Goal: Find specific page/section: Find specific page/section

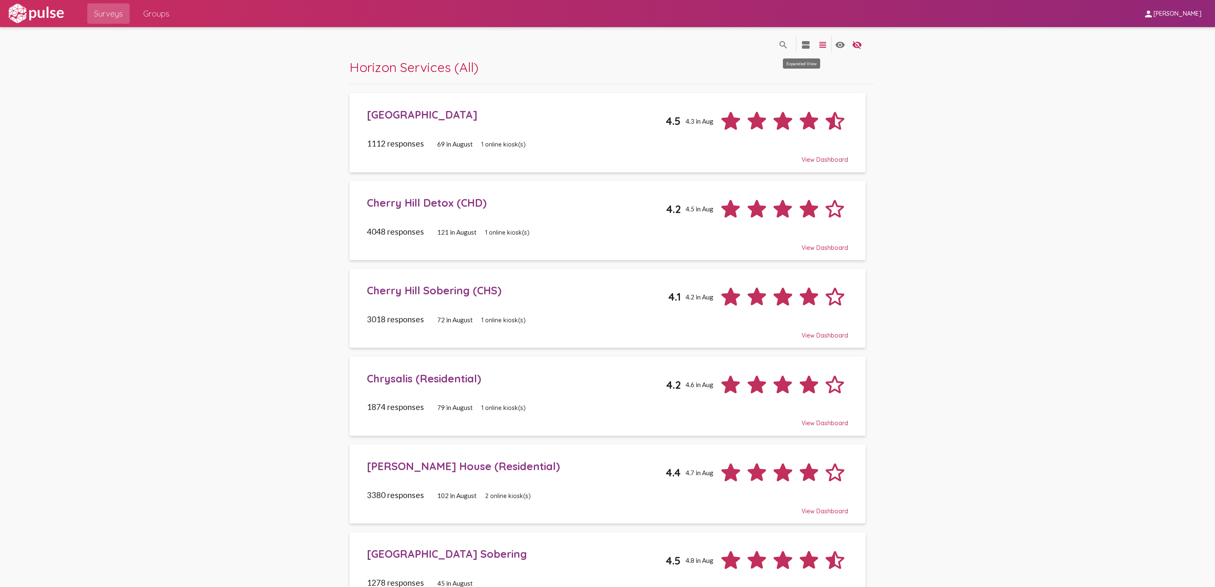
click at [801, 44] on mat-icon "view_agenda" at bounding box center [806, 45] width 10 height 10
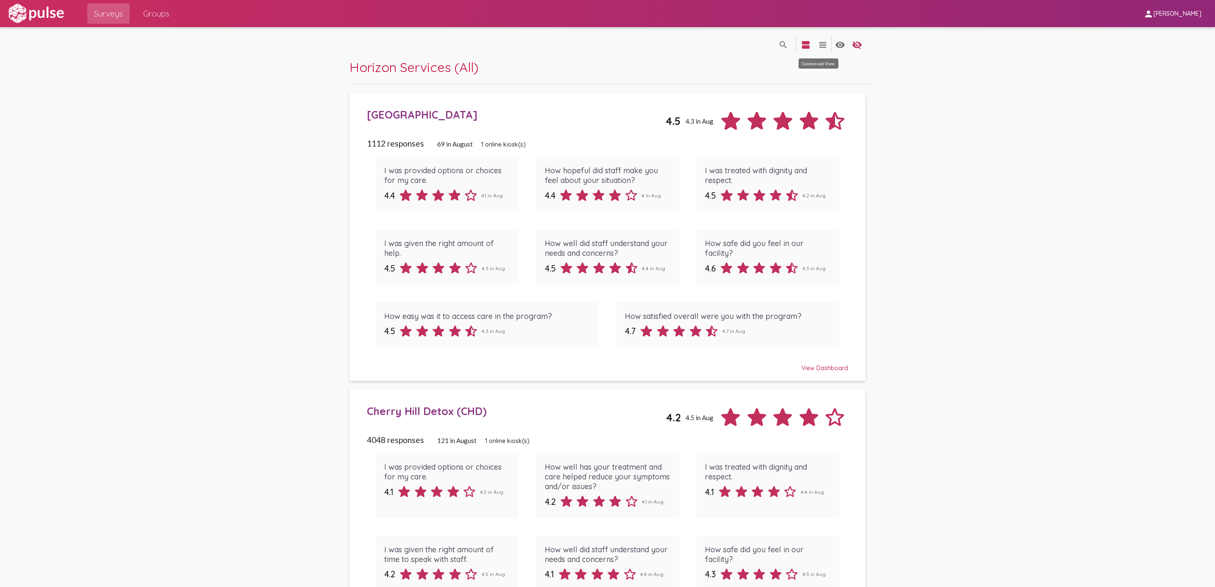
click at [810, 45] on mat-icon "view_headline" at bounding box center [823, 45] width 10 height 10
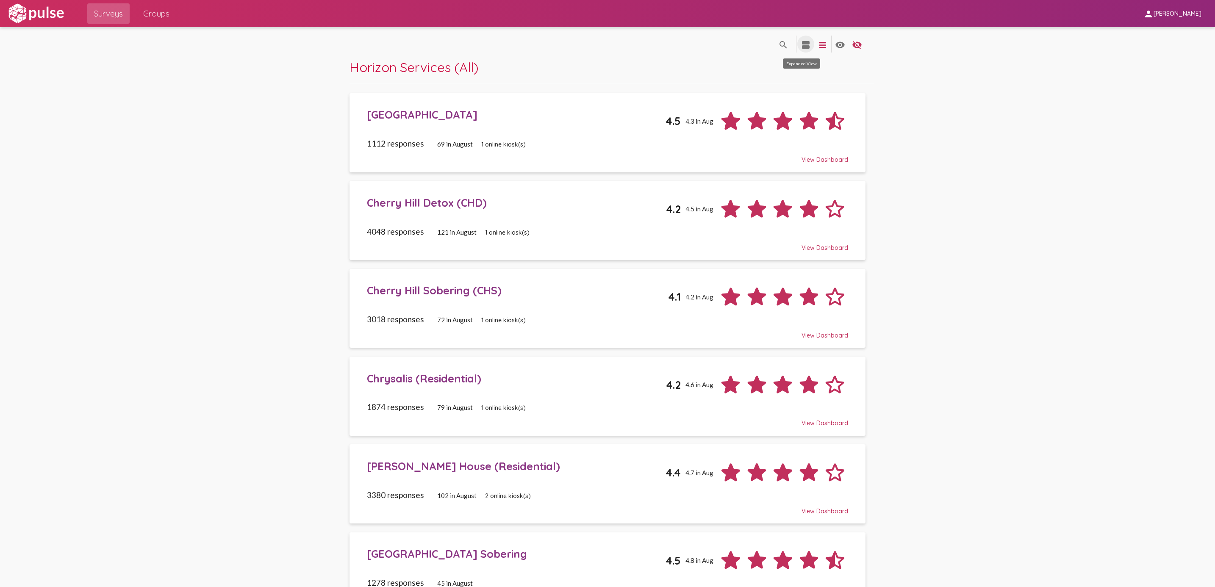
click at [801, 43] on mat-icon "view_agenda" at bounding box center [806, 45] width 10 height 10
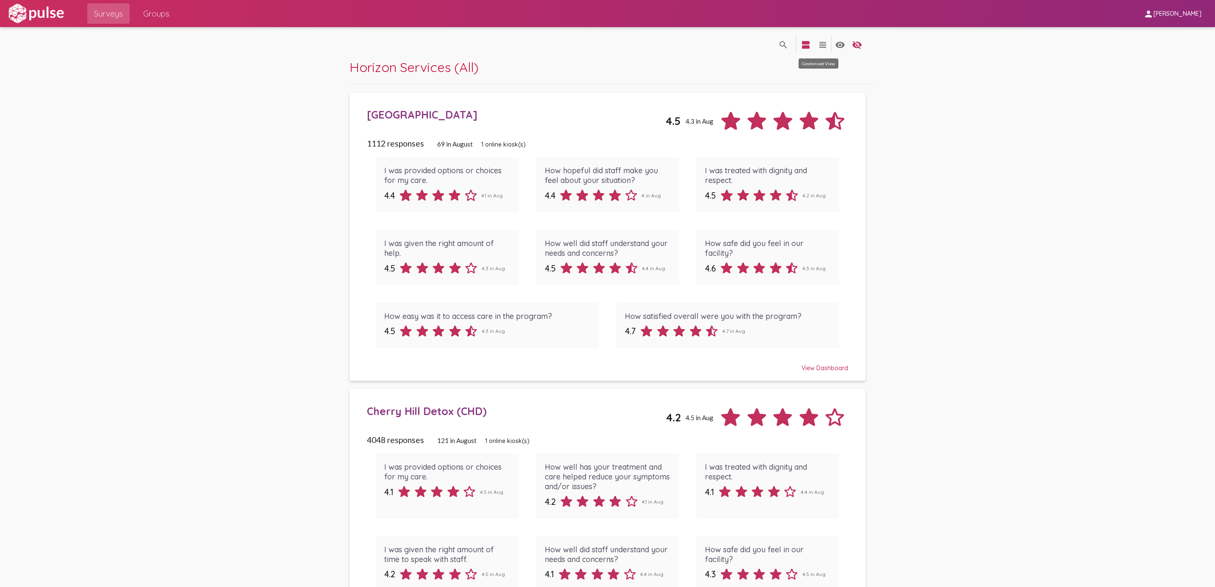
click at [810, 44] on mat-icon "view_headline" at bounding box center [823, 45] width 10 height 10
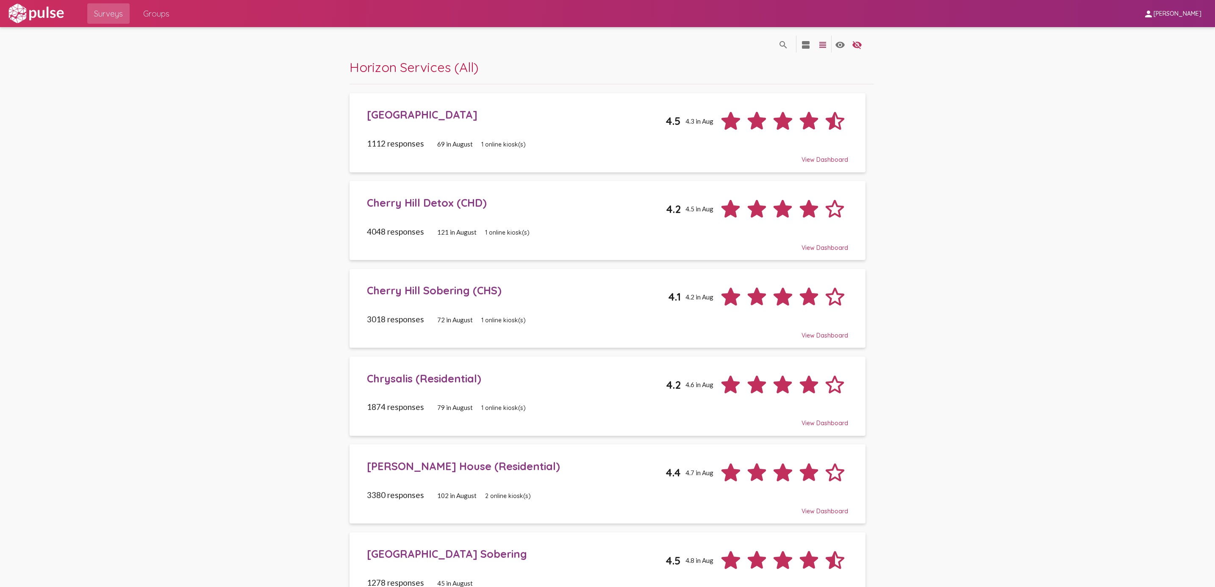
click at [810, 11] on span "[PERSON_NAME]" at bounding box center [1178, 14] width 48 height 8
click at [810, 18] on div at bounding box center [607, 293] width 1215 height 587
click at [810, 14] on span "[PERSON_NAME]" at bounding box center [1178, 14] width 48 height 8
click at [810, 158] on div at bounding box center [607, 293] width 1215 height 587
click at [47, 11] on img at bounding box center [36, 13] width 58 height 21
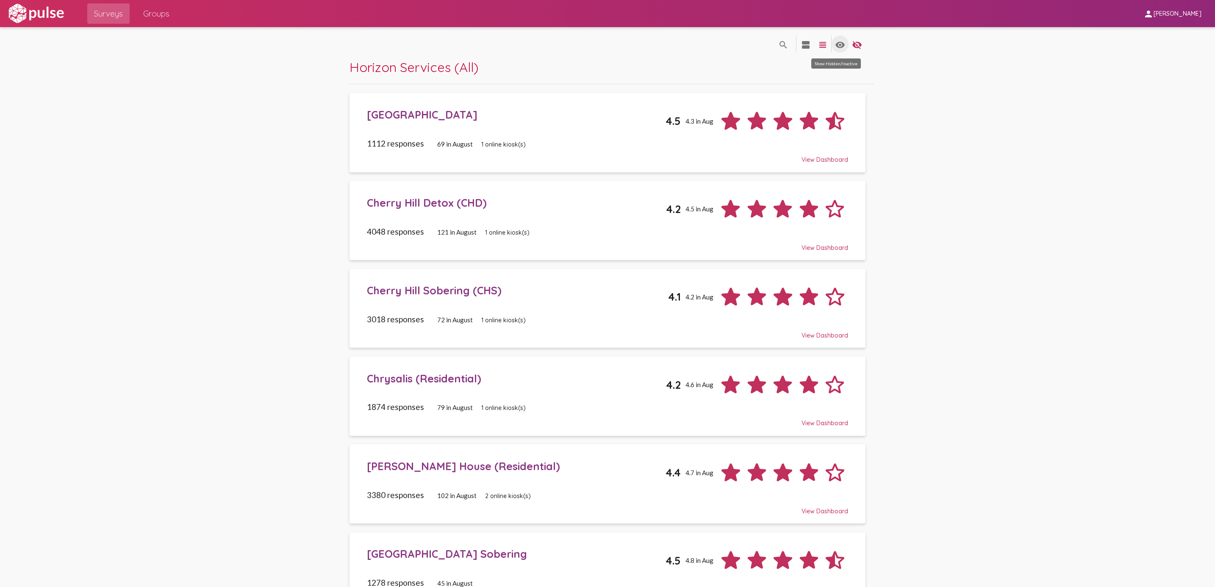
click at [810, 44] on mat-icon "visibility" at bounding box center [840, 45] width 10 height 10
click at [810, 47] on mat-icon "visibility" at bounding box center [840, 45] width 10 height 10
click at [810, 42] on mat-icon "visibility" at bounding box center [840, 45] width 10 height 10
click at [810, 46] on mat-icon "visibility_off" at bounding box center [857, 45] width 10 height 10
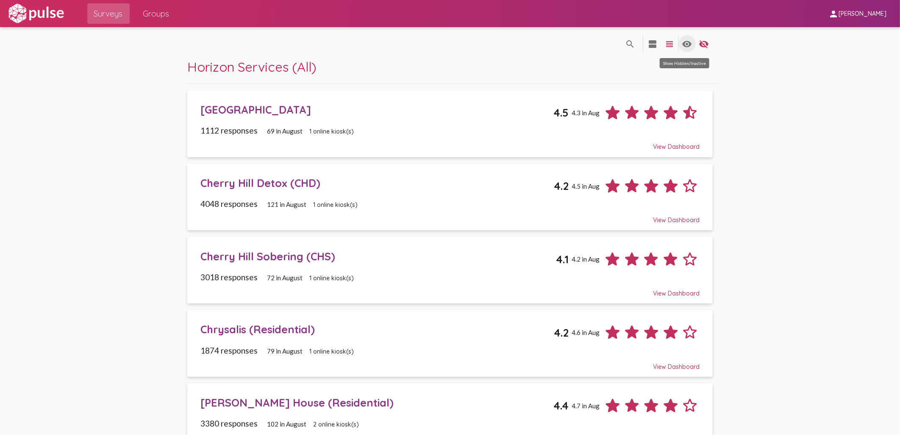
click at [684, 43] on mat-icon "visibility" at bounding box center [687, 44] width 10 height 10
click at [153, 15] on span "Groups" at bounding box center [156, 13] width 26 height 15
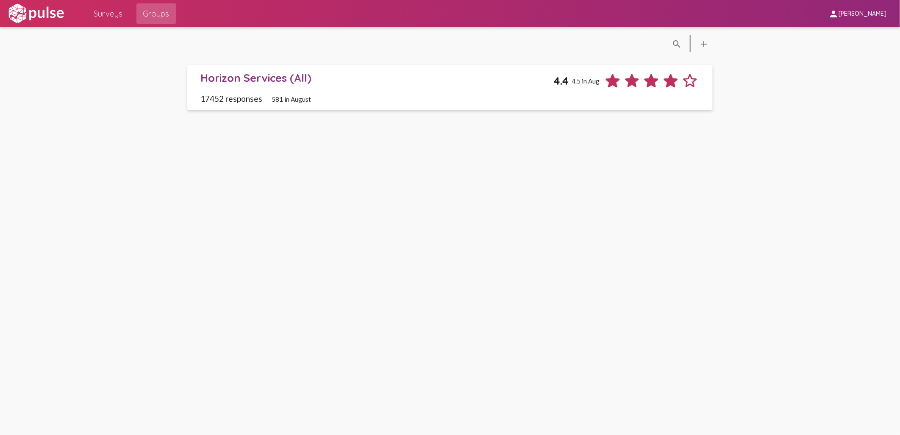
click at [113, 17] on span "Surveys" at bounding box center [108, 13] width 29 height 15
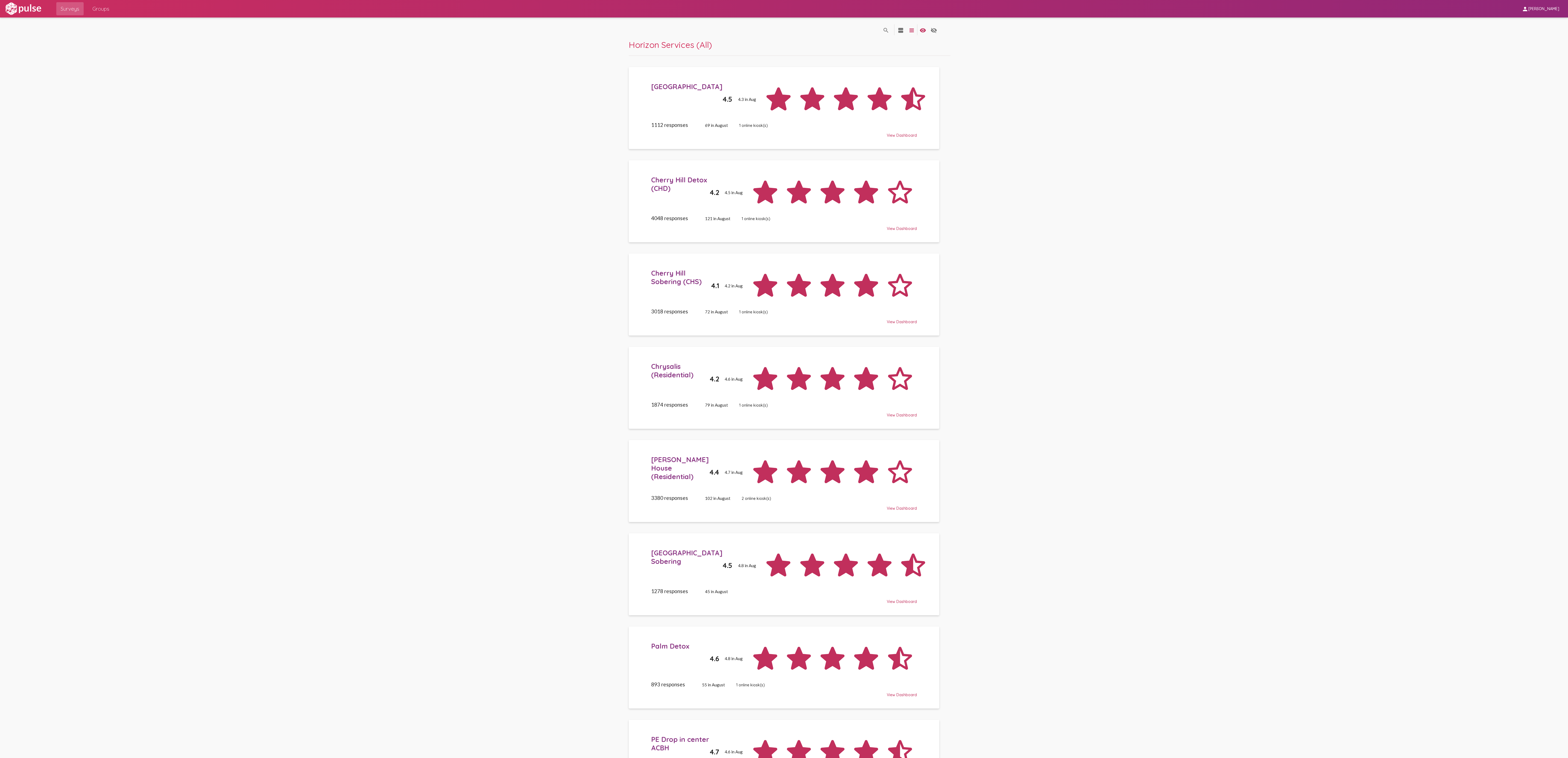
click at [522, 50] on span "Horizon Services (All)" at bounding box center [670, 45] width 83 height 11
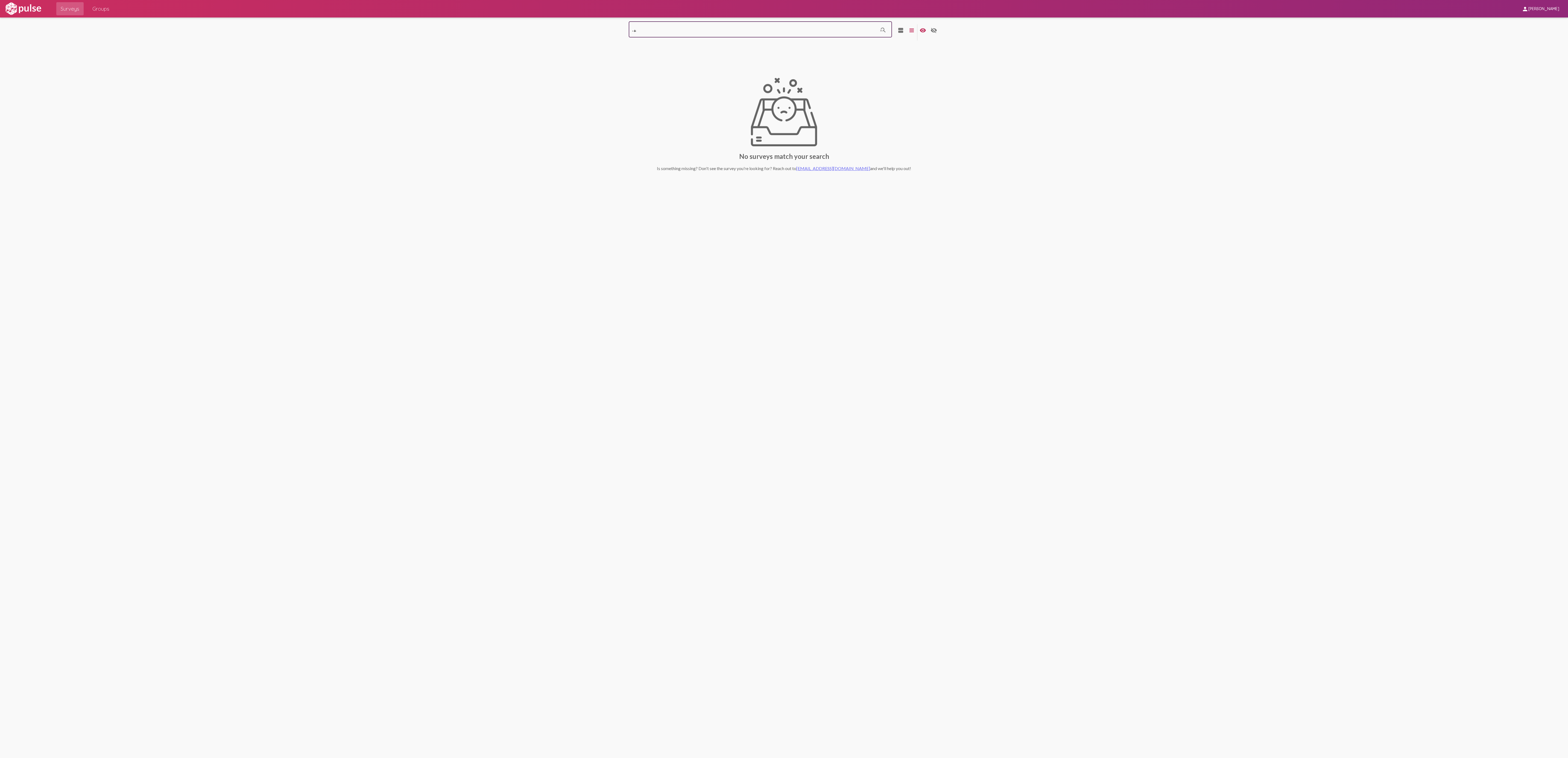
type input "-"
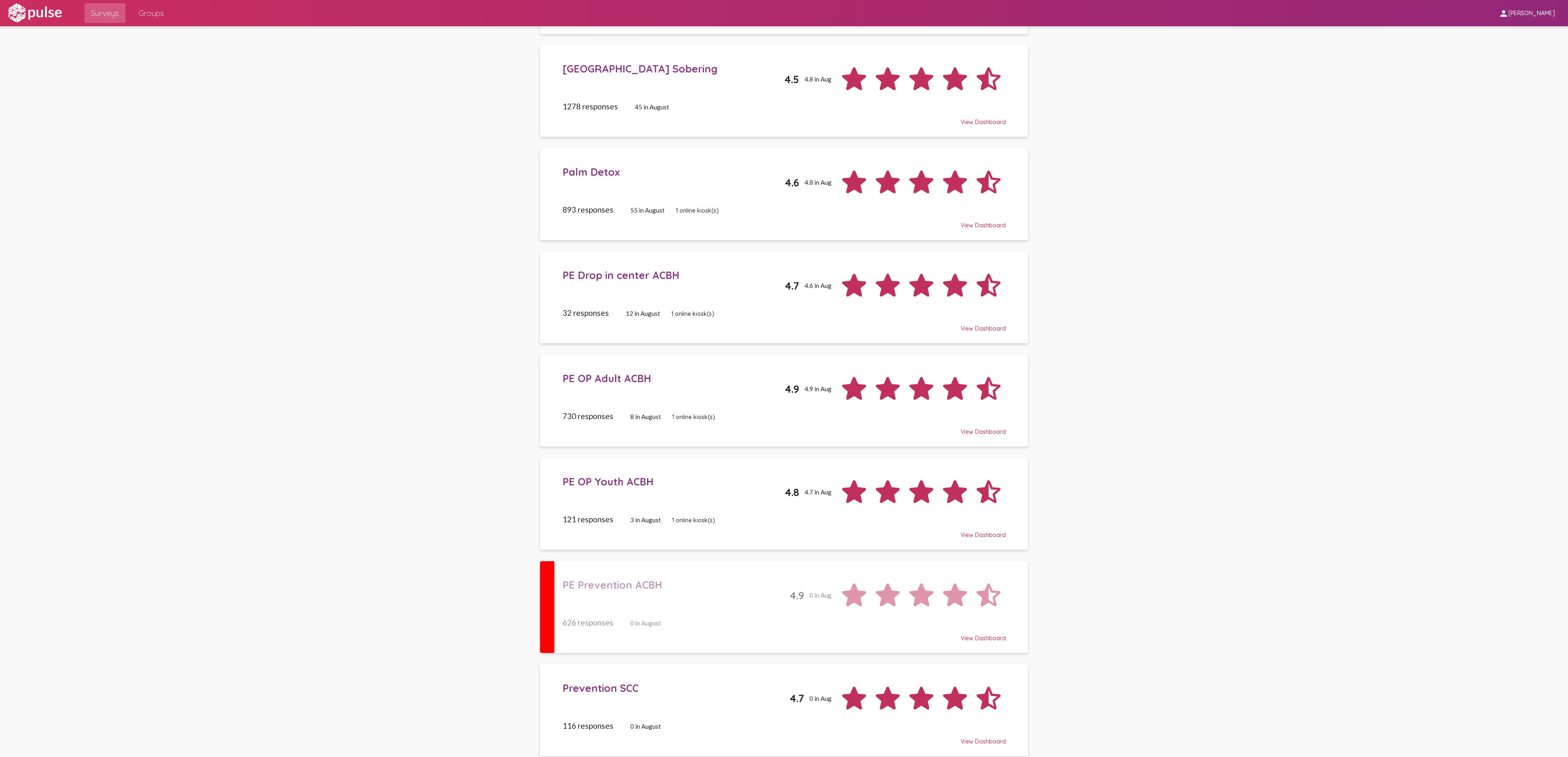
scroll to position [571, 0]
